Goal: Task Accomplishment & Management: Manage account settings

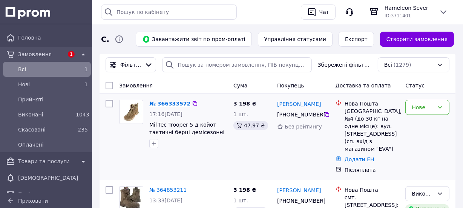
click at [162, 103] on link "№ 366333572" at bounding box center [169, 104] width 41 height 6
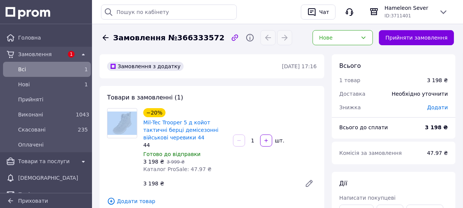
drag, startPoint x: 162, startPoint y: 103, endPoint x: 286, endPoint y: 84, distance: 125.6
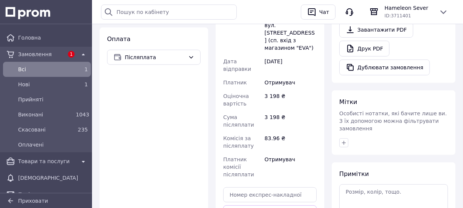
scroll to position [322, 0]
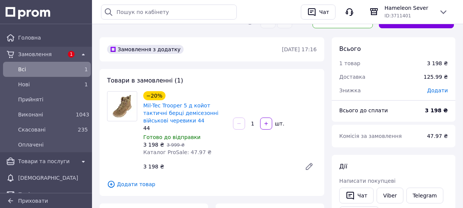
scroll to position [0, 0]
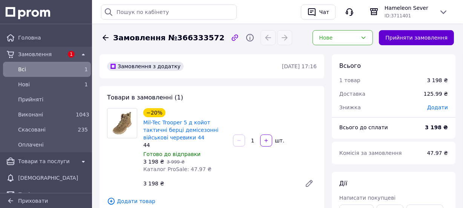
click at [396, 34] on button "Прийняти замовлення" at bounding box center [416, 37] width 75 height 15
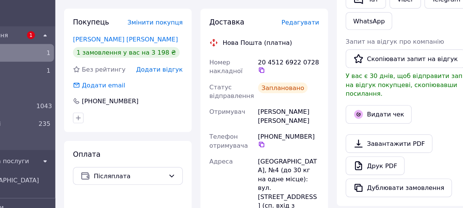
scroll to position [189, 0]
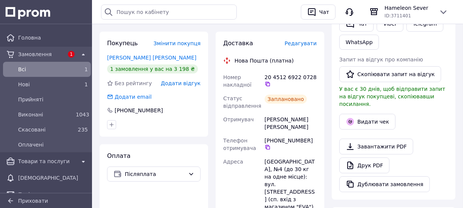
click at [26, 55] on span "Замовлення" at bounding box center [41, 55] width 46 height 8
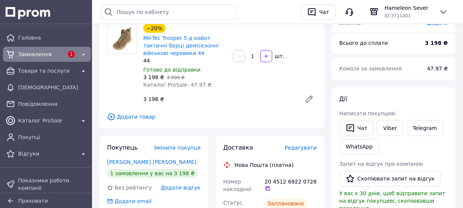
scroll to position [0, 0]
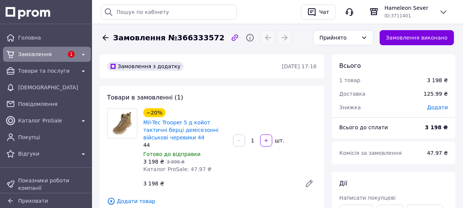
click at [107, 36] on icon at bounding box center [105, 37] width 9 height 9
